Goal: Transaction & Acquisition: Book appointment/travel/reservation

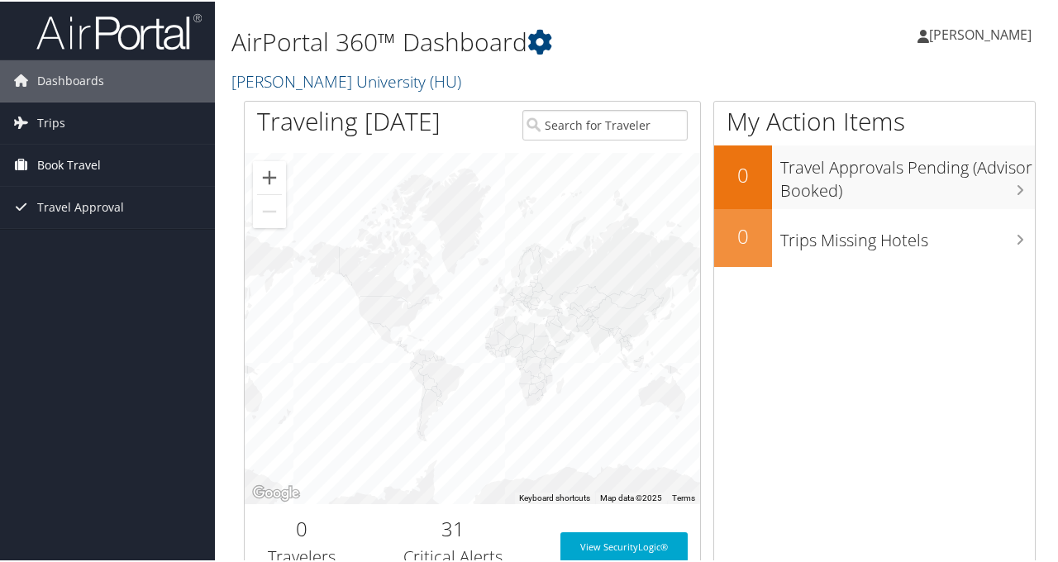
click at [96, 158] on span "Book Travel" at bounding box center [69, 163] width 64 height 41
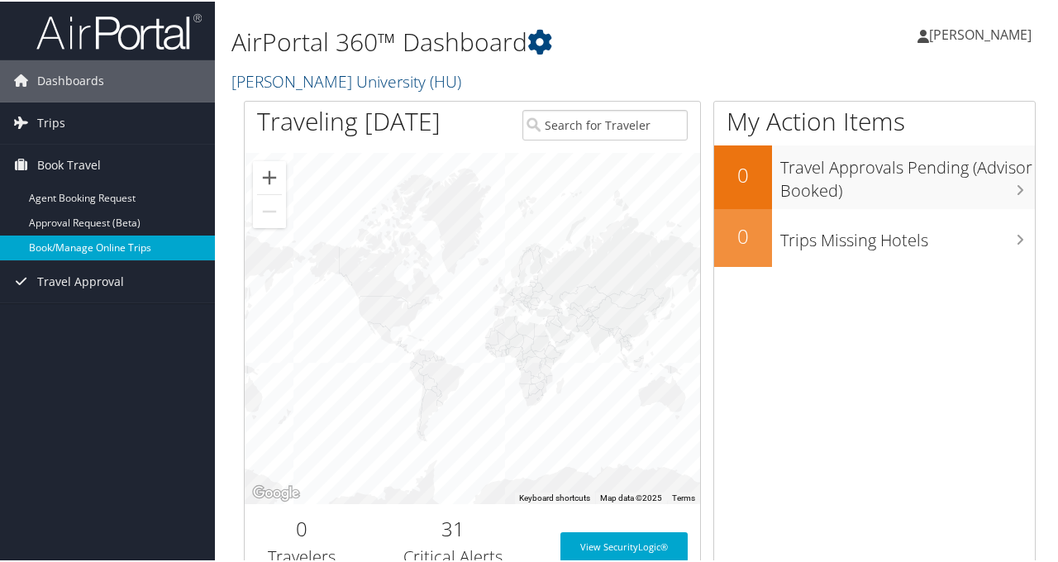
click at [94, 253] on link "Book/Manage Online Trips" at bounding box center [107, 246] width 215 height 25
